Goal: Task Accomplishment & Management: Use online tool/utility

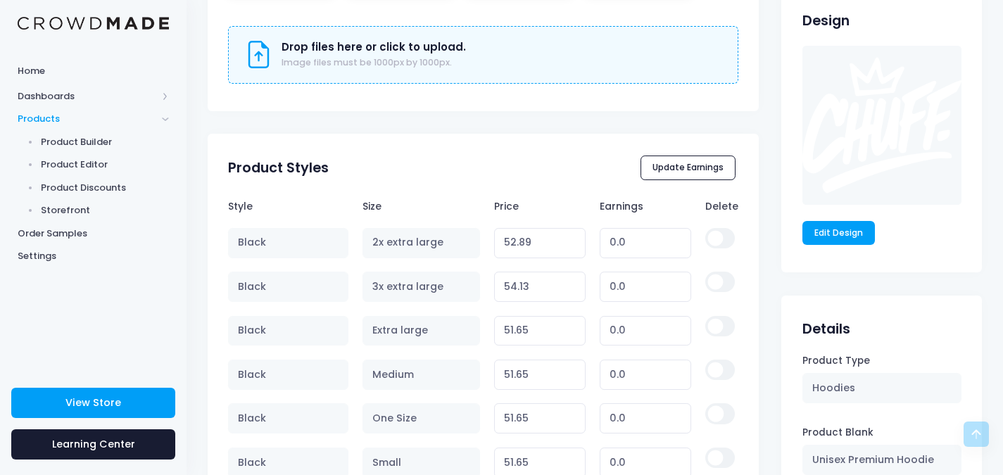
scroll to position [704, 0]
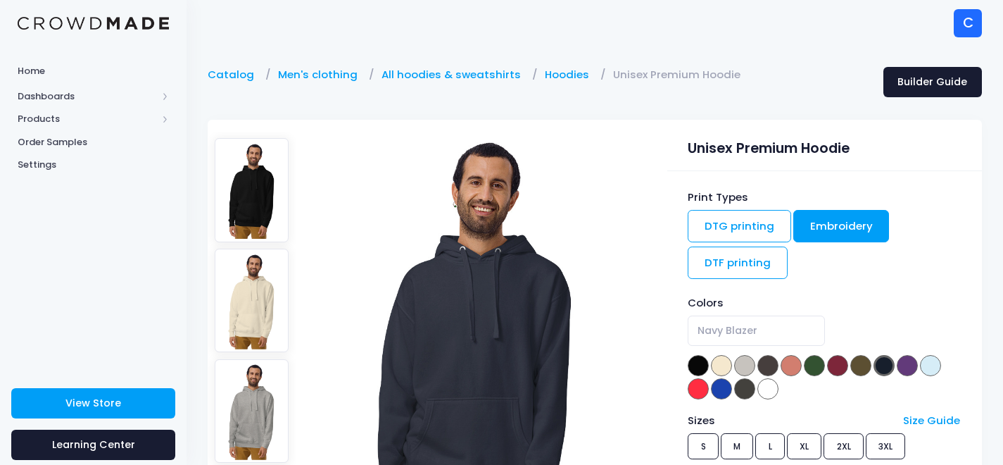
select select "Navy Blazer"
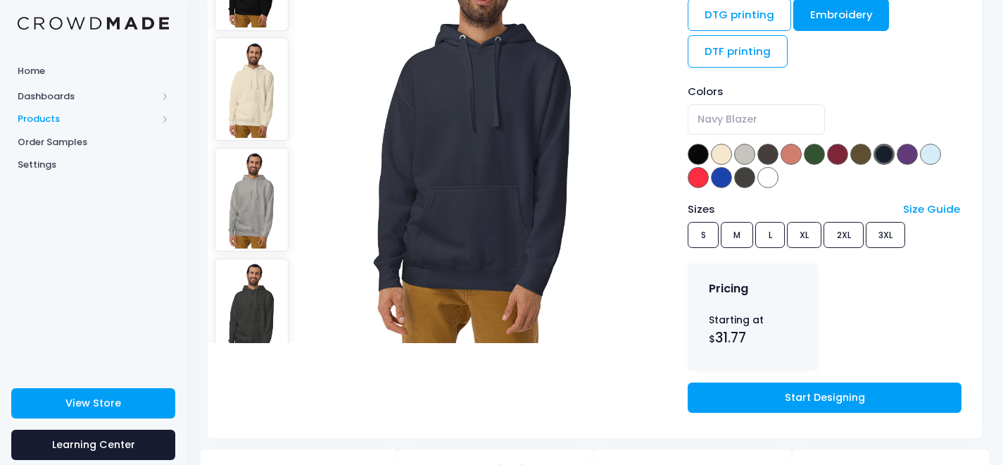
click at [159, 118] on span "Products" at bounding box center [93, 119] width 187 height 23
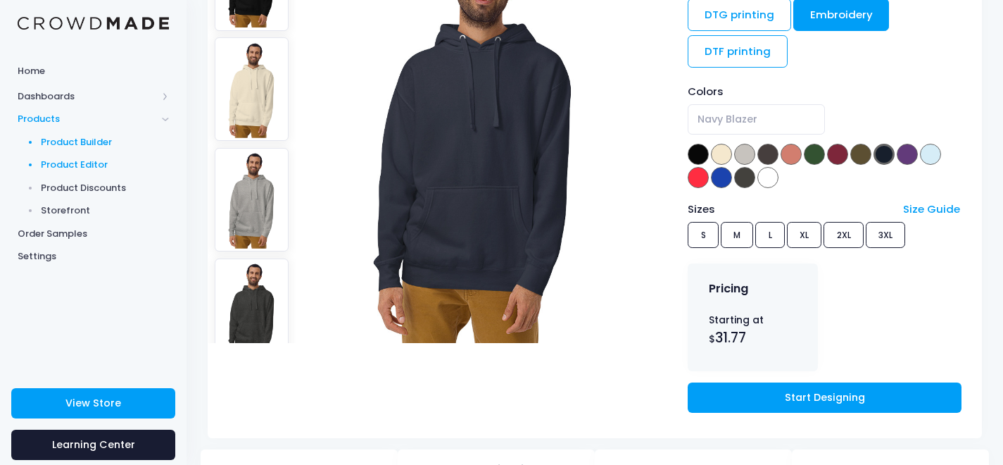
click at [78, 162] on span "Product Editor" at bounding box center [105, 165] width 129 height 14
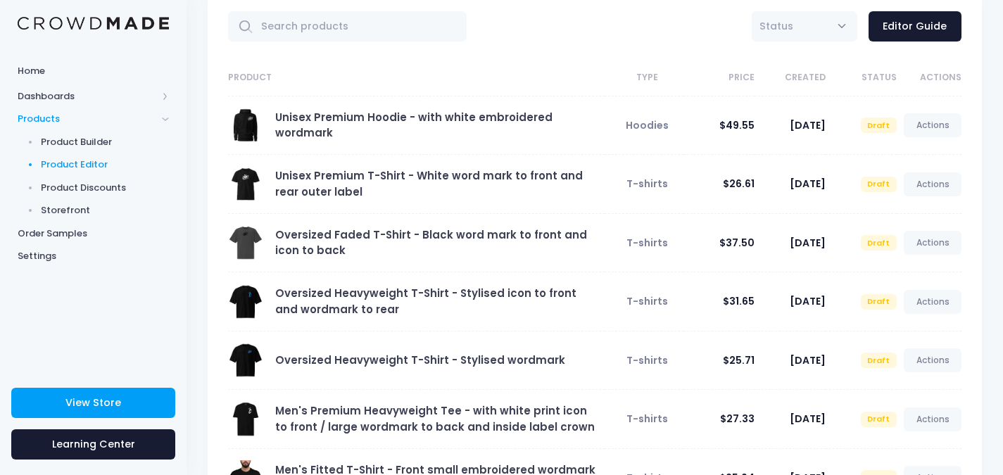
scroll to position [70, 0]
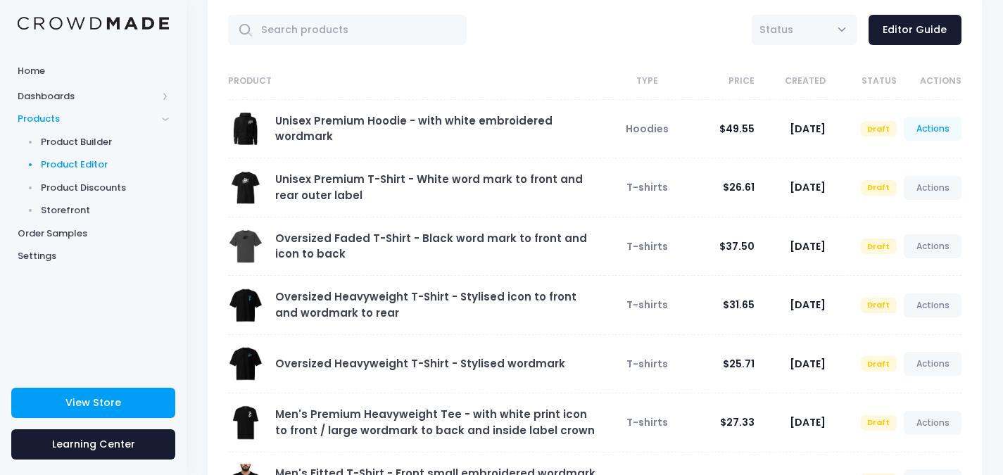
click at [946, 131] on link "Actions" at bounding box center [933, 129] width 58 height 24
click at [902, 164] on link "Edit" at bounding box center [918, 162] width 75 height 25
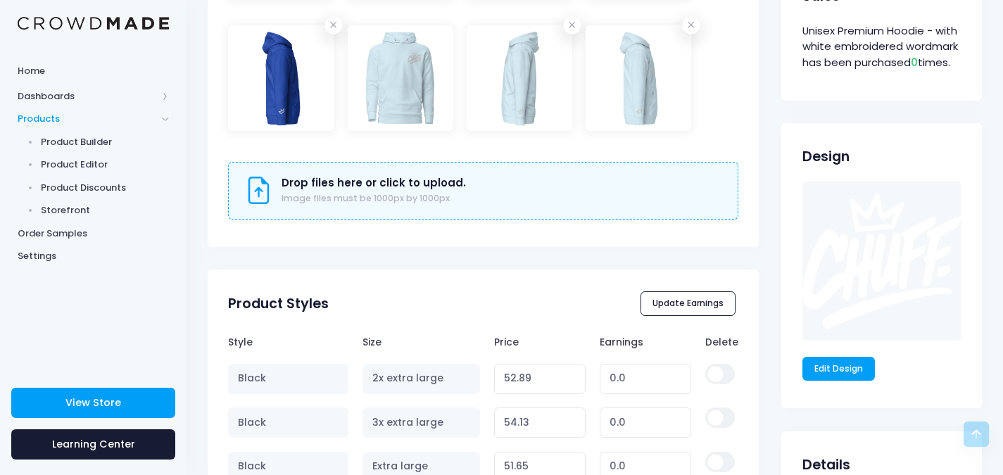
scroll to position [774, 0]
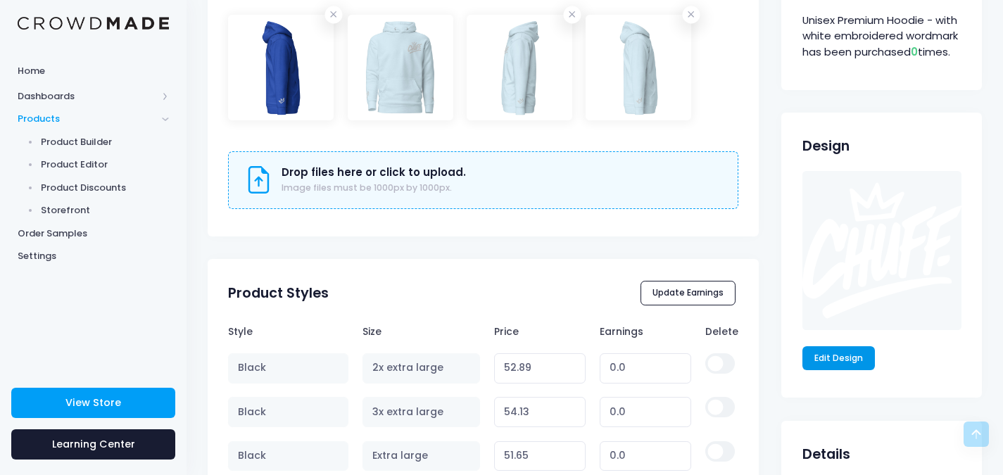
click at [841, 366] on link "Edit Design" at bounding box center [838, 358] width 73 height 24
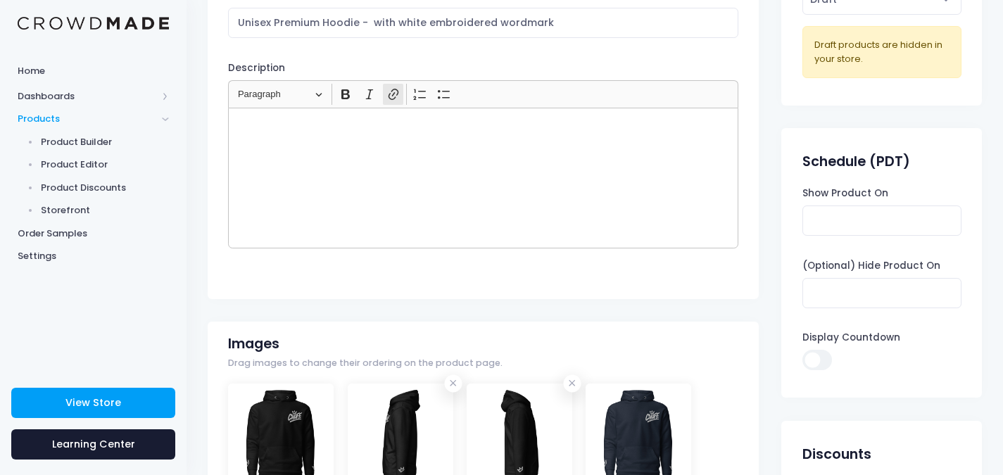
scroll to position [0, 0]
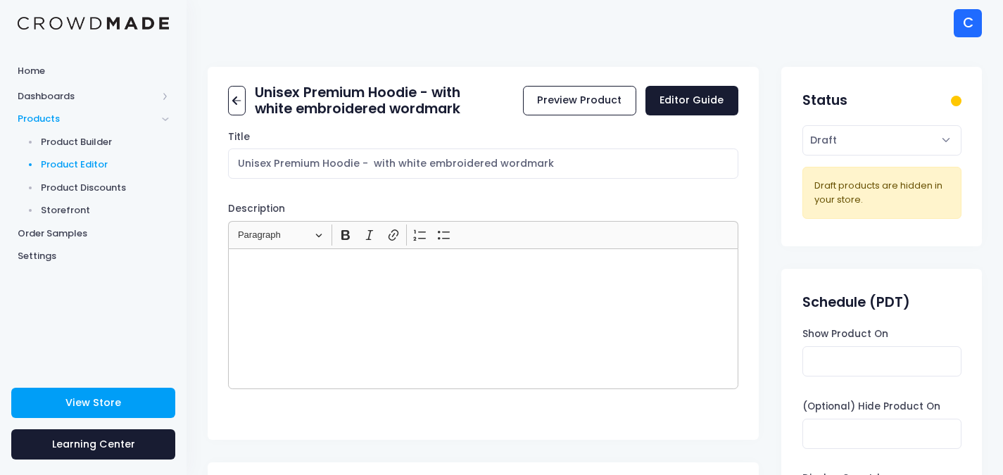
click at [58, 166] on span "Product Editor" at bounding box center [105, 165] width 129 height 14
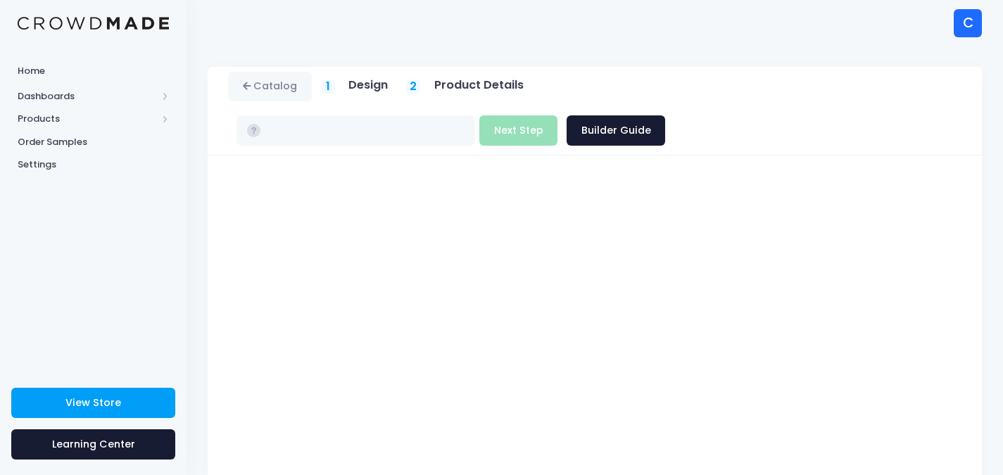
type input "$31.32 - $38.68"
click at [557, 115] on button "Next Step" at bounding box center [518, 130] width 78 height 30
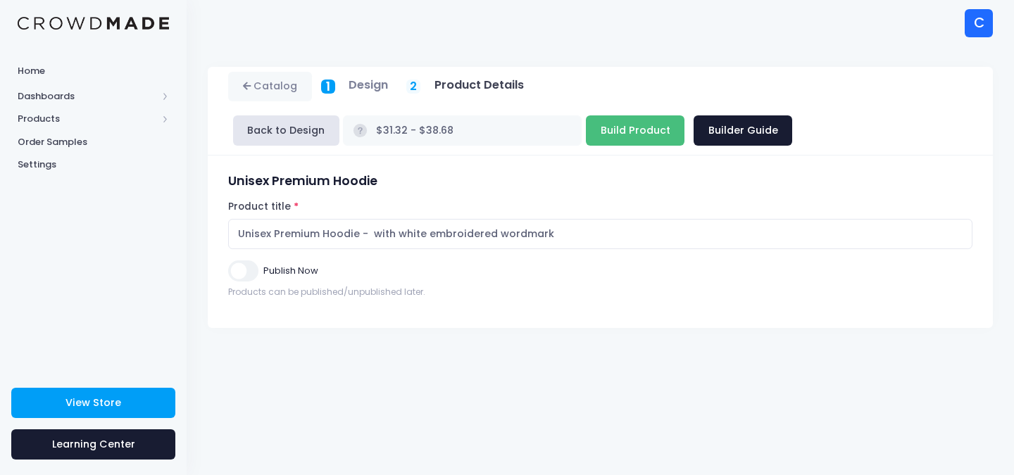
click at [586, 138] on input "Build Product" at bounding box center [635, 130] width 99 height 30
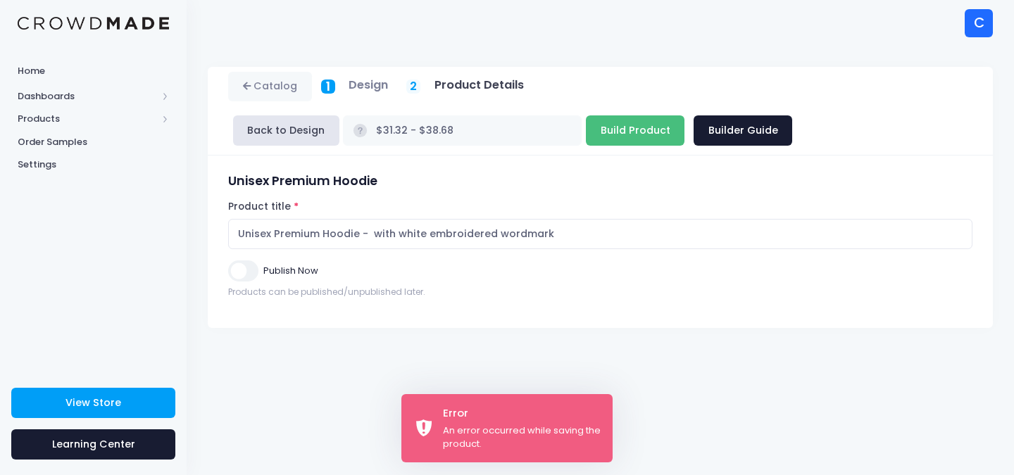
click at [586, 126] on input "Build Product" at bounding box center [635, 130] width 99 height 30
type input "Building product..."
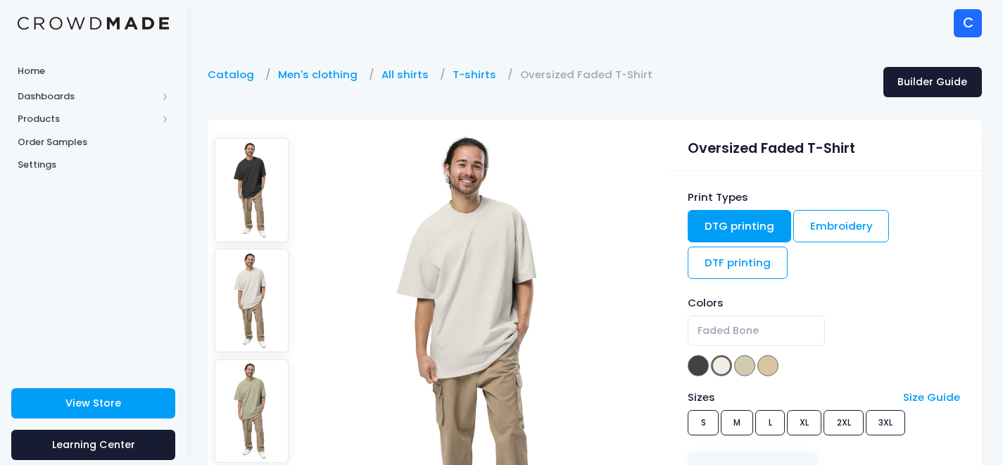
select select "Faded Bone"
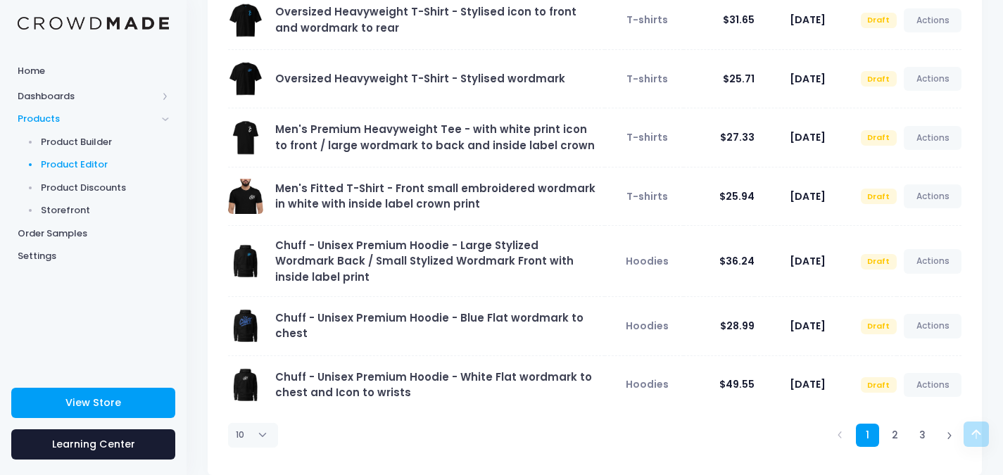
scroll to position [364, 0]
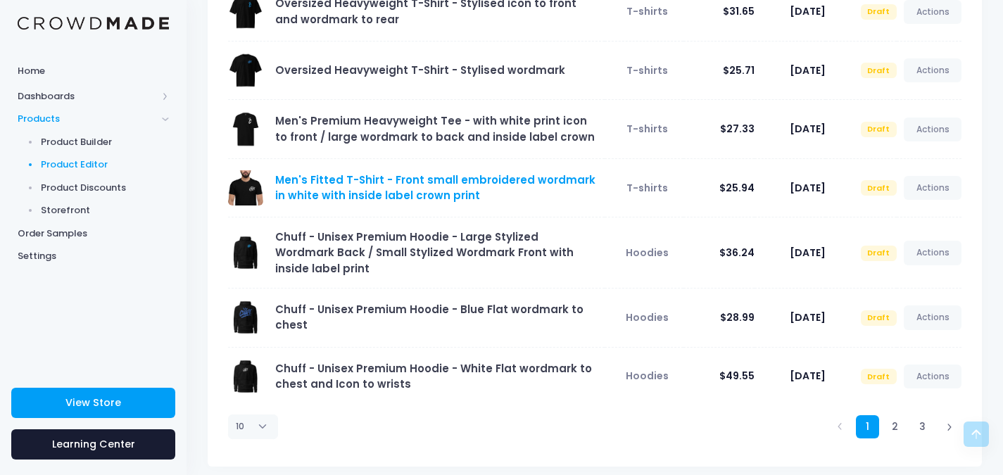
click at [420, 186] on link "Men's Fitted T-Shirt - Front small embroidered wordmark in white with inside la…" at bounding box center [435, 187] width 320 height 30
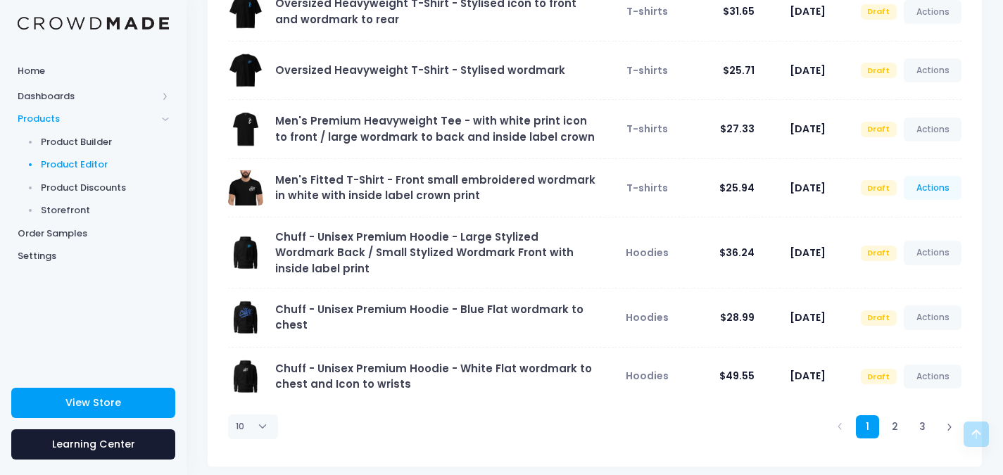
click at [933, 189] on link "Actions" at bounding box center [933, 188] width 58 height 24
click at [923, 242] on link "Preview" at bounding box center [918, 246] width 75 height 25
